Goal: Task Accomplishment & Management: Manage account settings

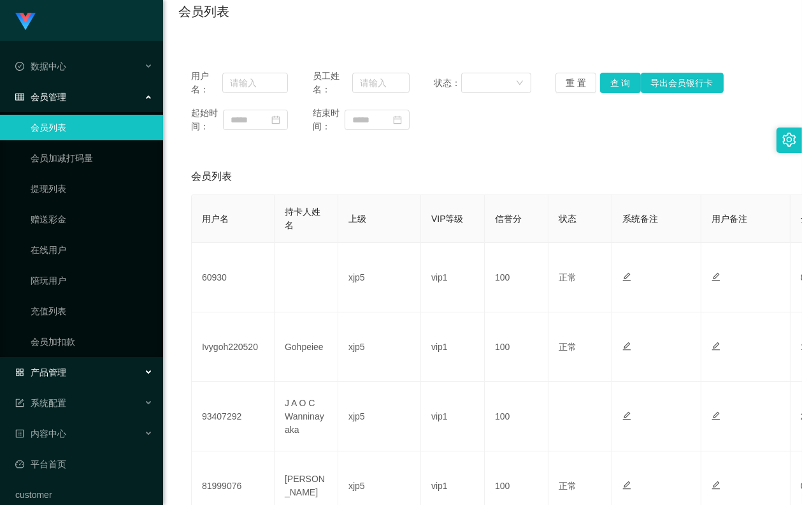
scroll to position [46, 0]
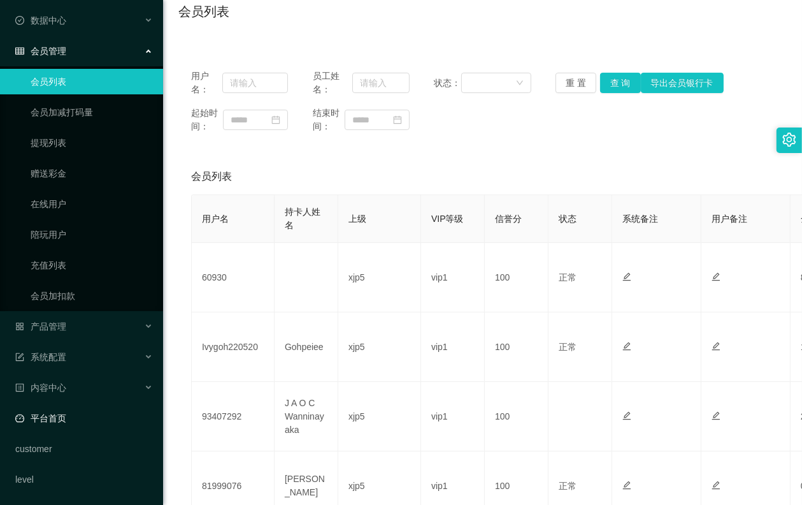
click at [76, 410] on link "平台首页" at bounding box center [84, 417] width 138 height 25
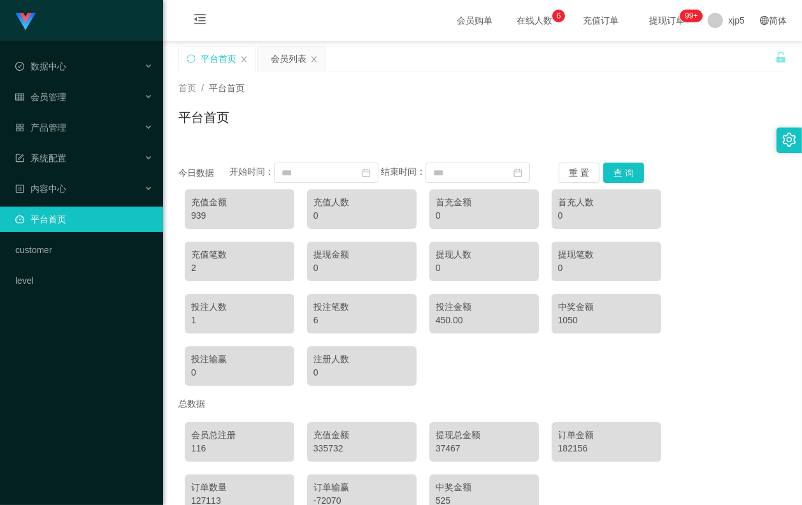
scroll to position [88, 0]
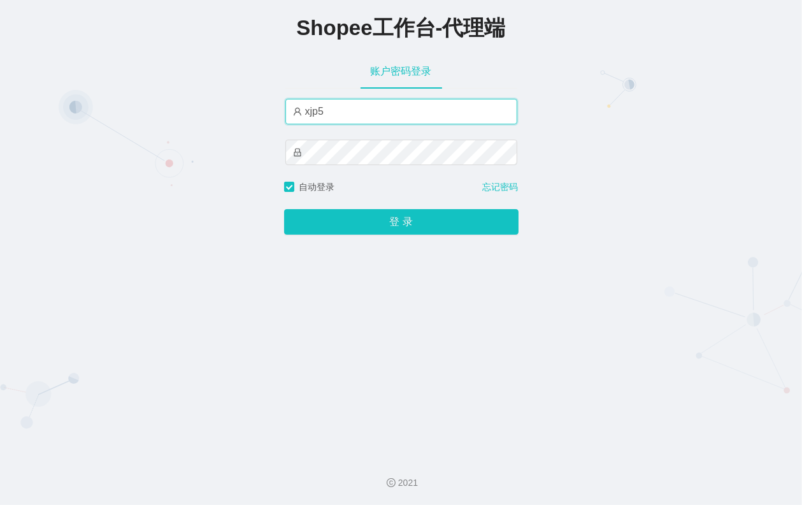
click at [349, 113] on input "xjp5" at bounding box center [401, 111] width 232 height 25
type input "xjp805"
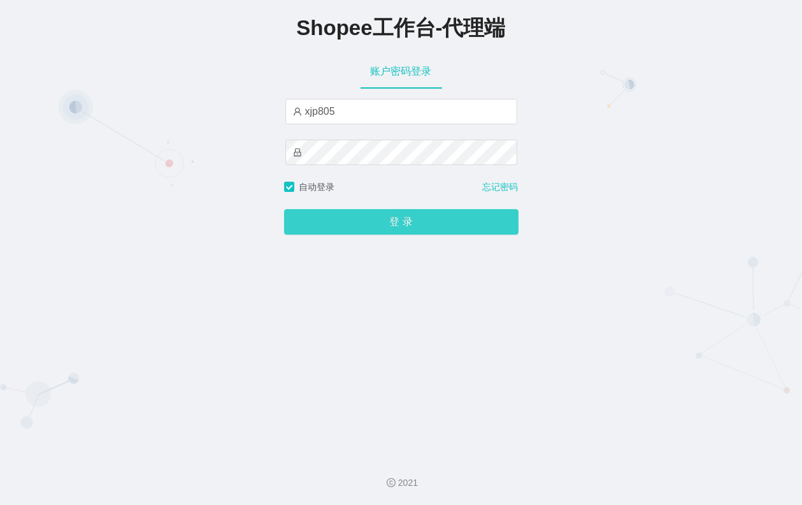
click at [359, 217] on button "登 录" at bounding box center [401, 221] width 234 height 25
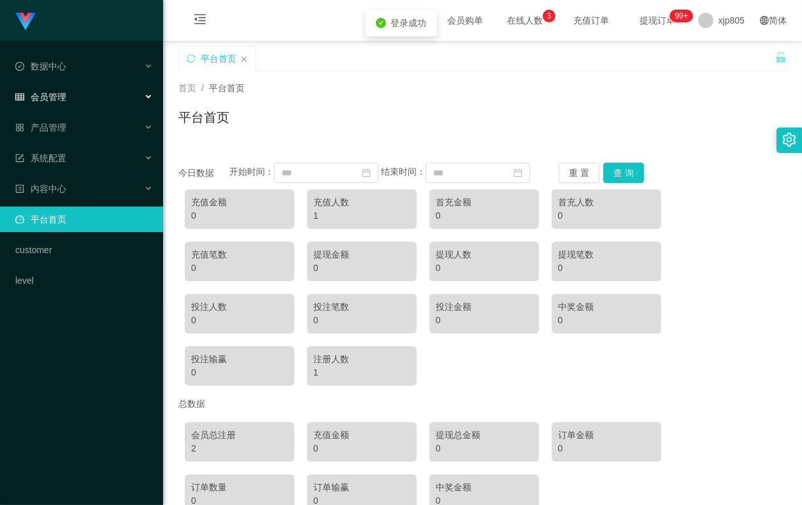
click at [66, 92] on span "会员管理" at bounding box center [40, 97] width 51 height 10
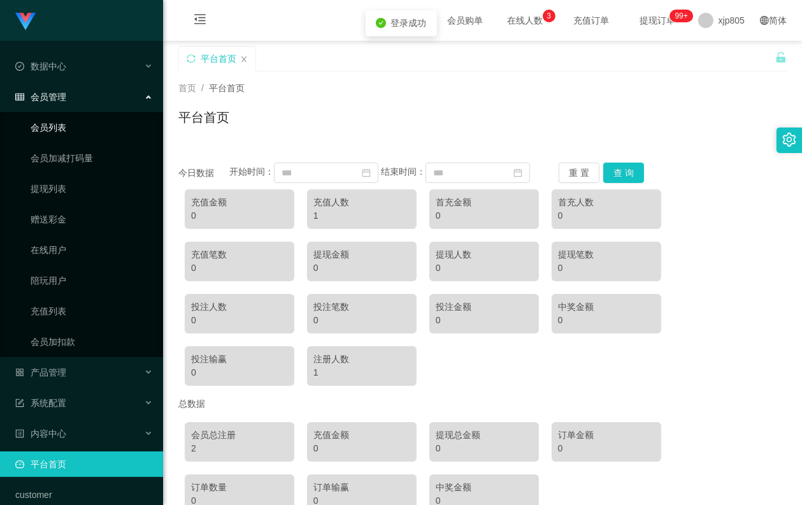
click at [62, 122] on link "会员列表" at bounding box center [92, 127] width 122 height 25
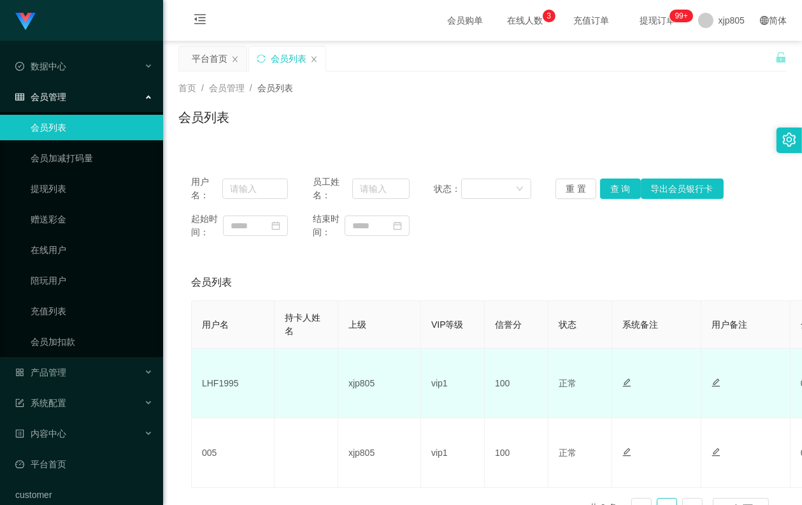
click at [229, 389] on td "LHF1995" at bounding box center [233, 382] width 83 height 69
copy td "LHF1995"
